Goal: Task Accomplishment & Management: Use online tool/utility

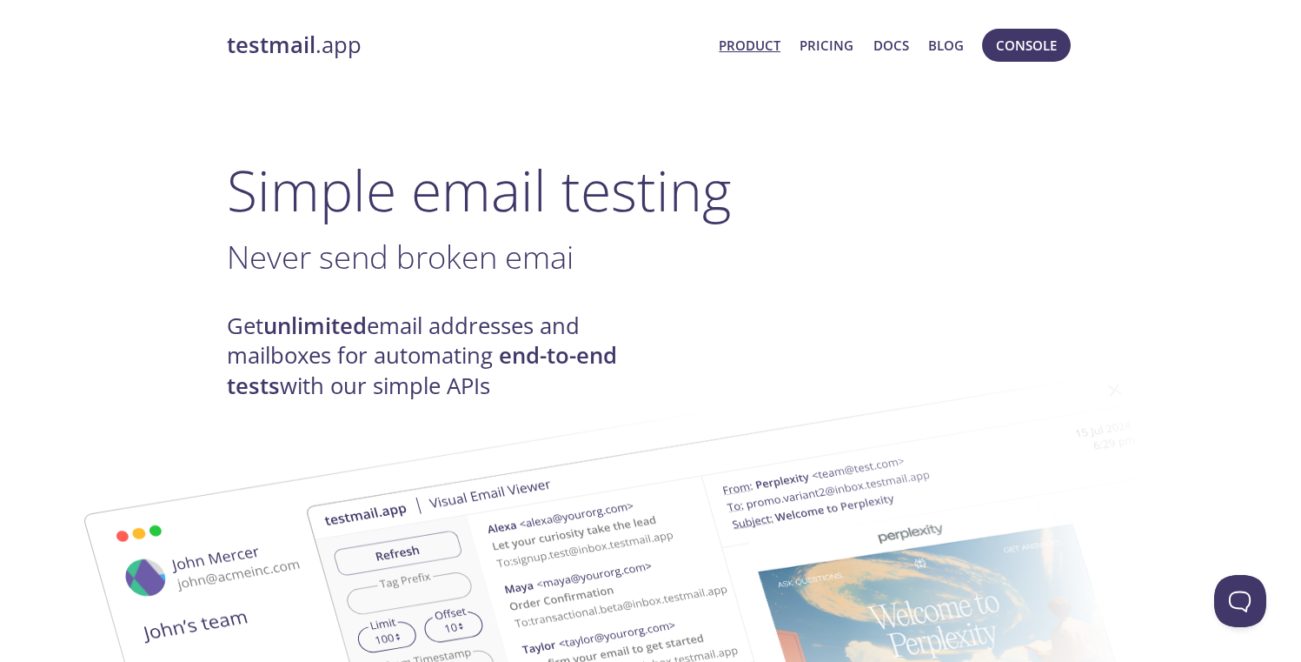
click at [1015, 52] on span "Console" at bounding box center [1026, 45] width 61 height 23
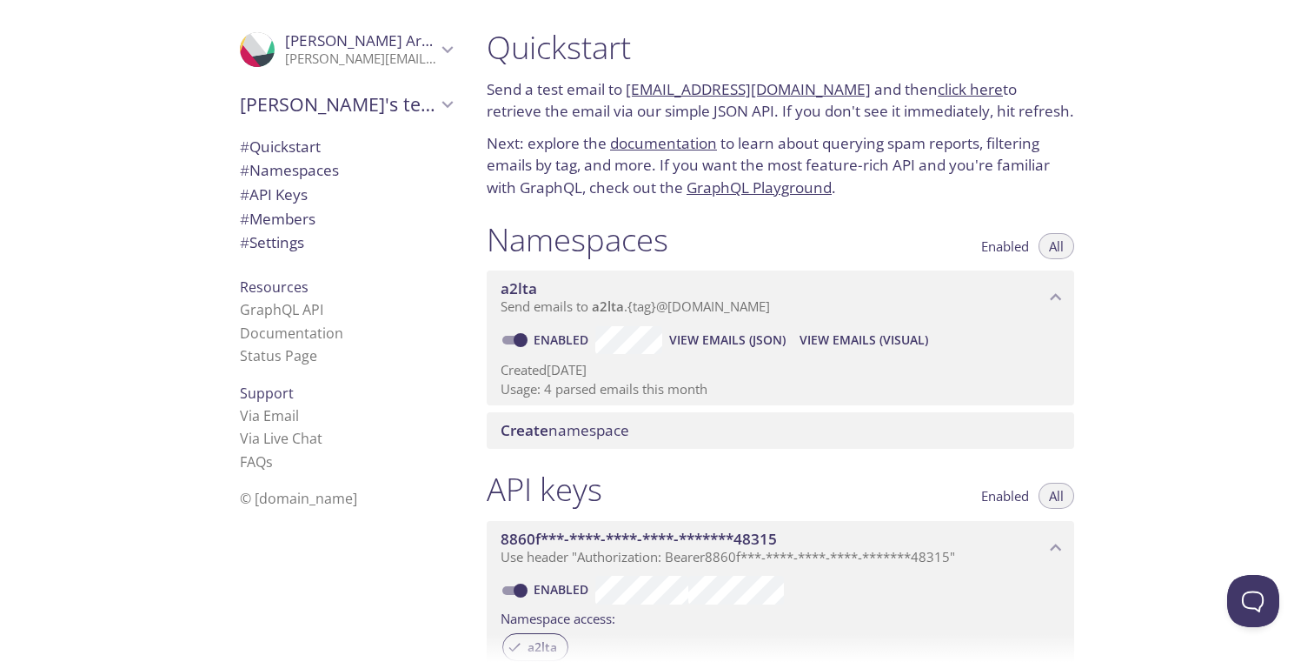
click at [875, 338] on span "View Emails (Visual)" at bounding box center [864, 339] width 129 height 21
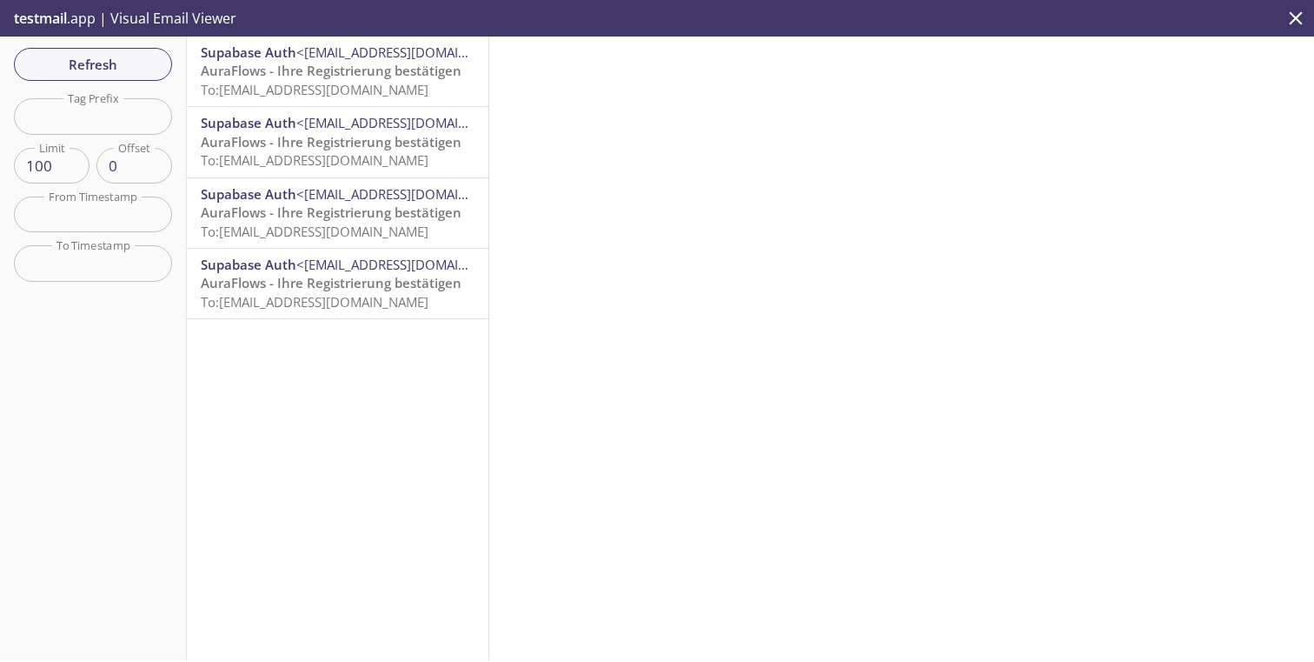
click at [323, 88] on span "To: [EMAIL_ADDRESS][DOMAIN_NAME]" at bounding box center [315, 89] width 228 height 17
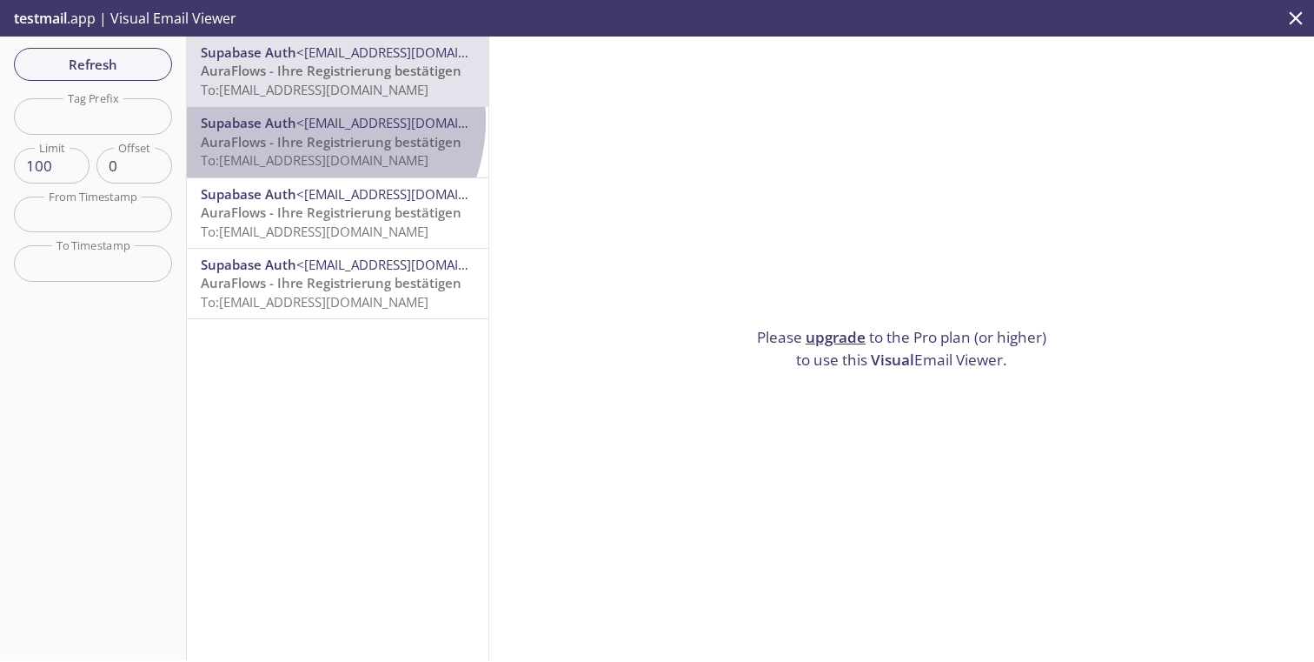
click at [306, 120] on span "<[EMAIL_ADDRESS][DOMAIN_NAME]>" at bounding box center [408, 122] width 225 height 17
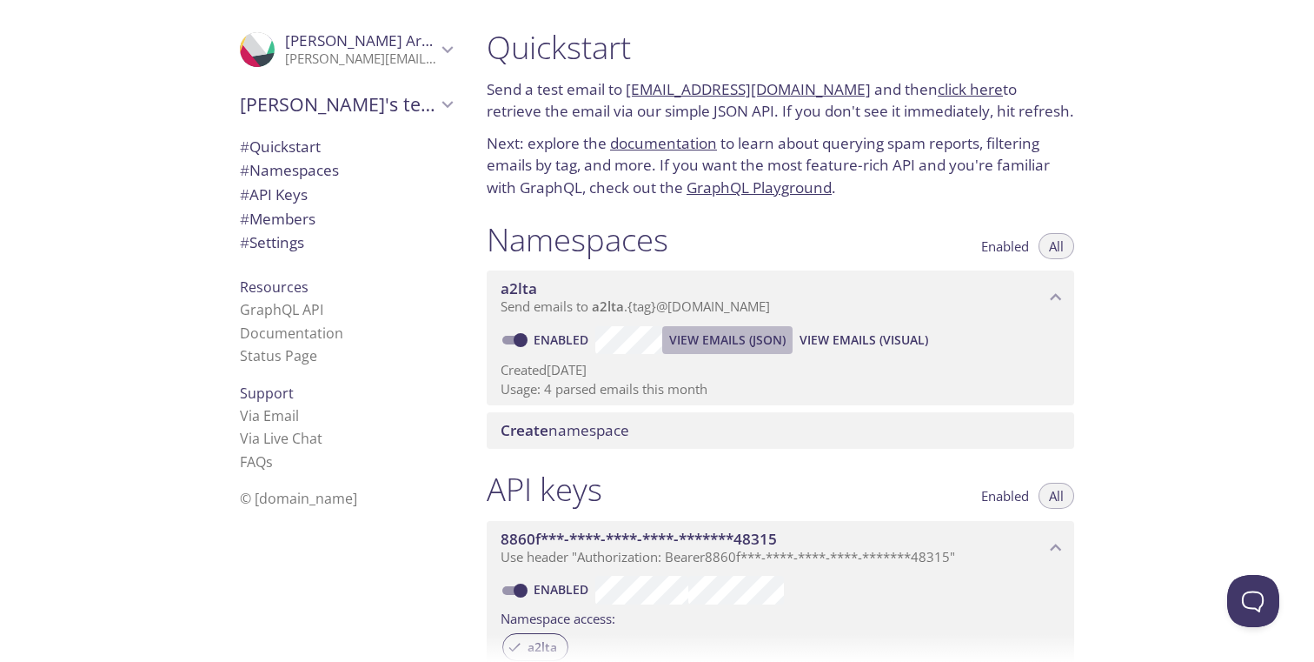
click at [752, 340] on span "View Emails (JSON)" at bounding box center [727, 339] width 116 height 21
